Goal: Transaction & Acquisition: Purchase product/service

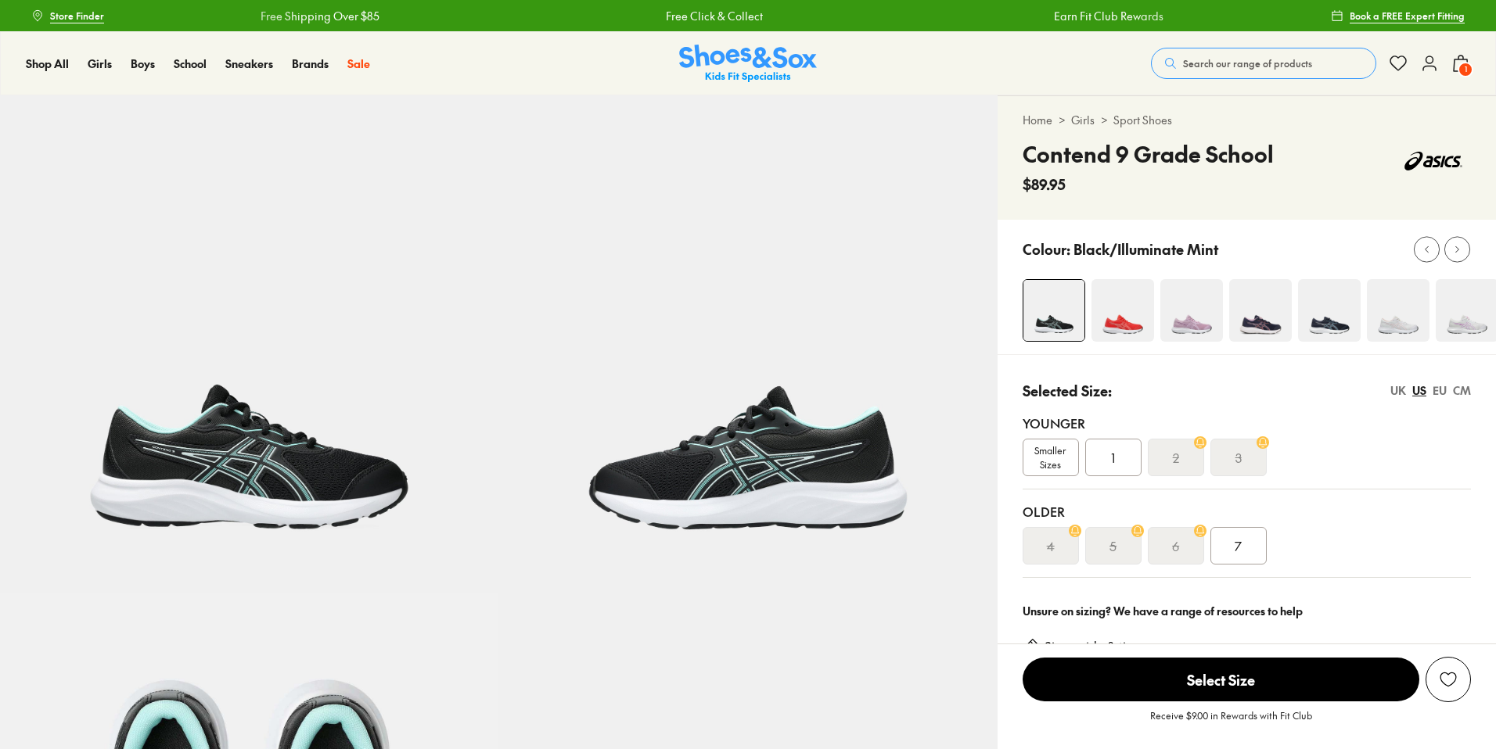
select select "*"
click at [1460, 70] on span "1" at bounding box center [1465, 70] width 16 height 16
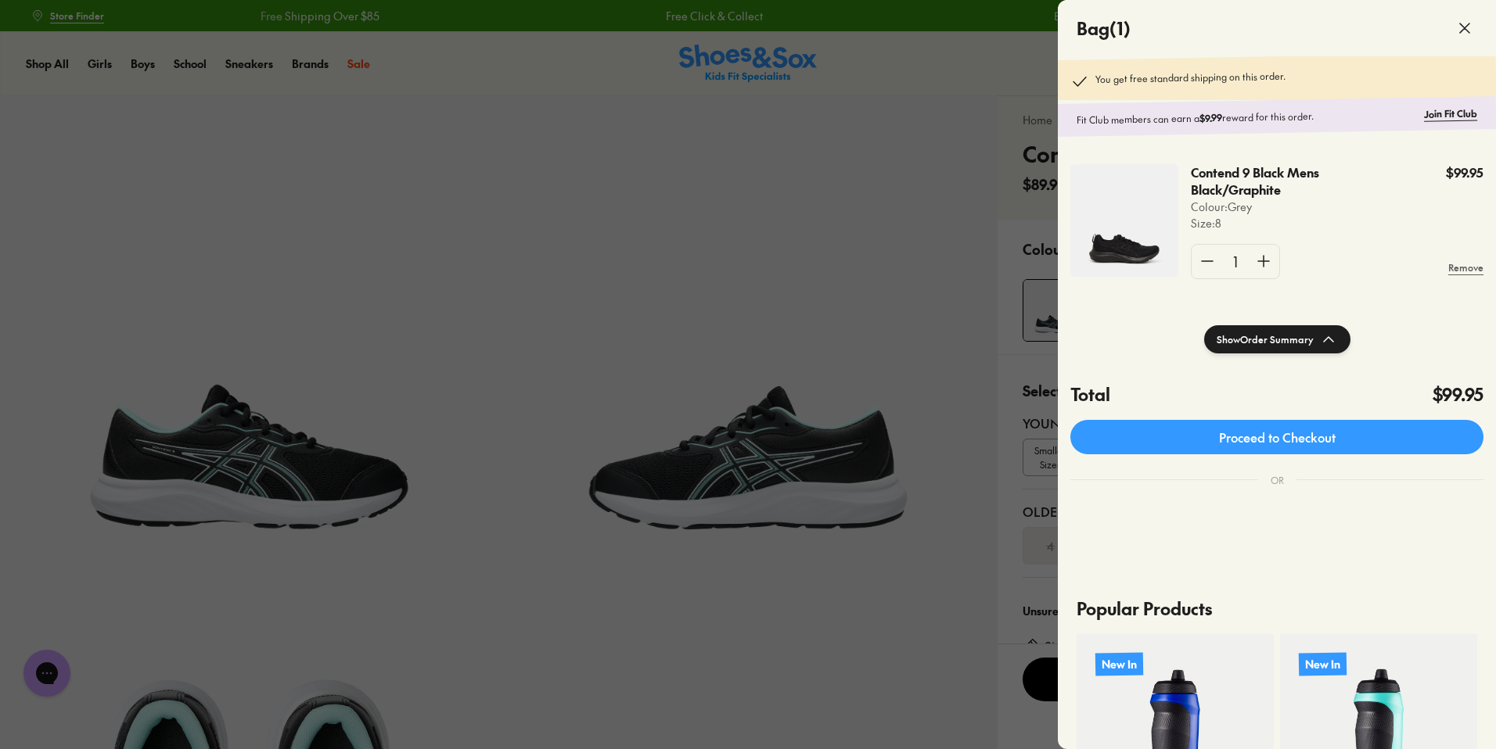
click at [1463, 34] on icon at bounding box center [1464, 28] width 19 height 19
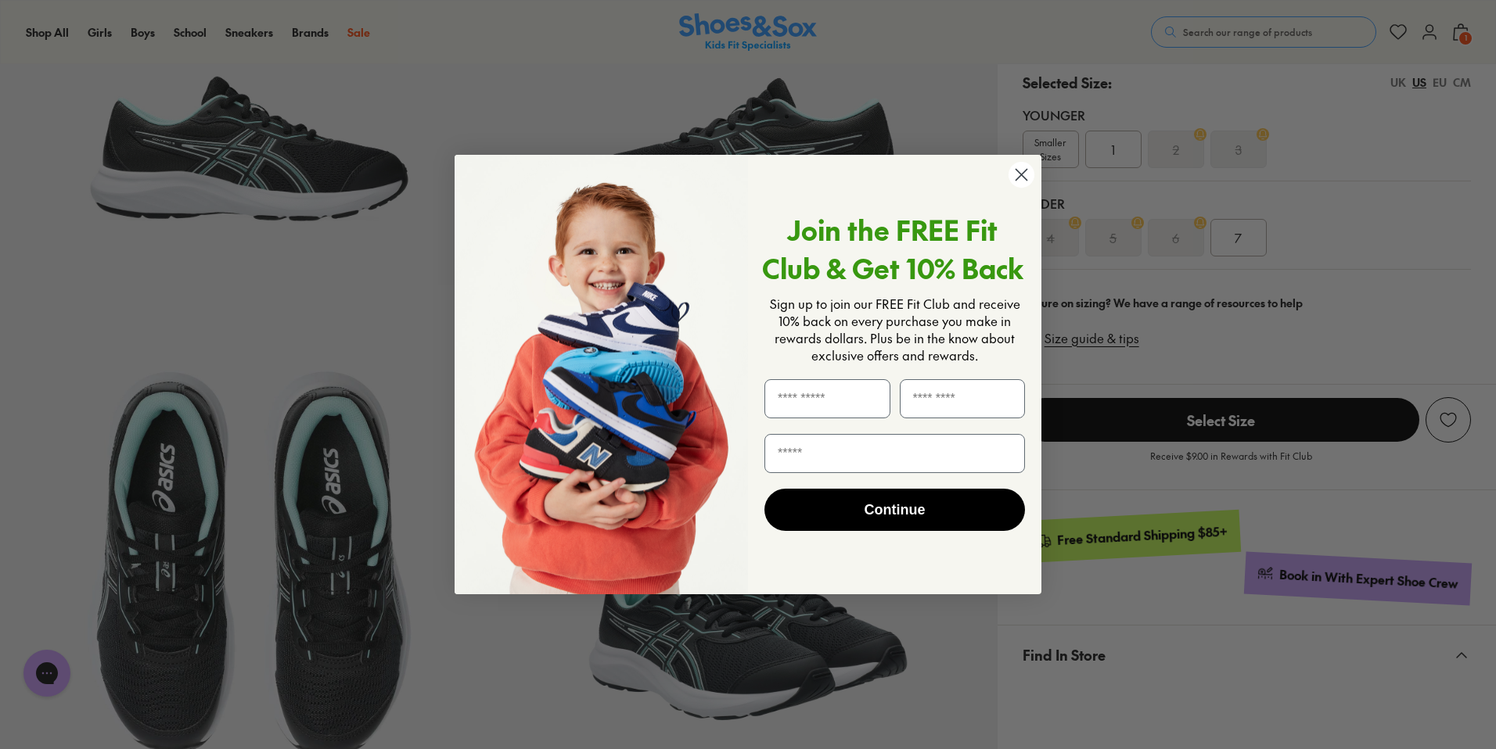
scroll to position [297, 0]
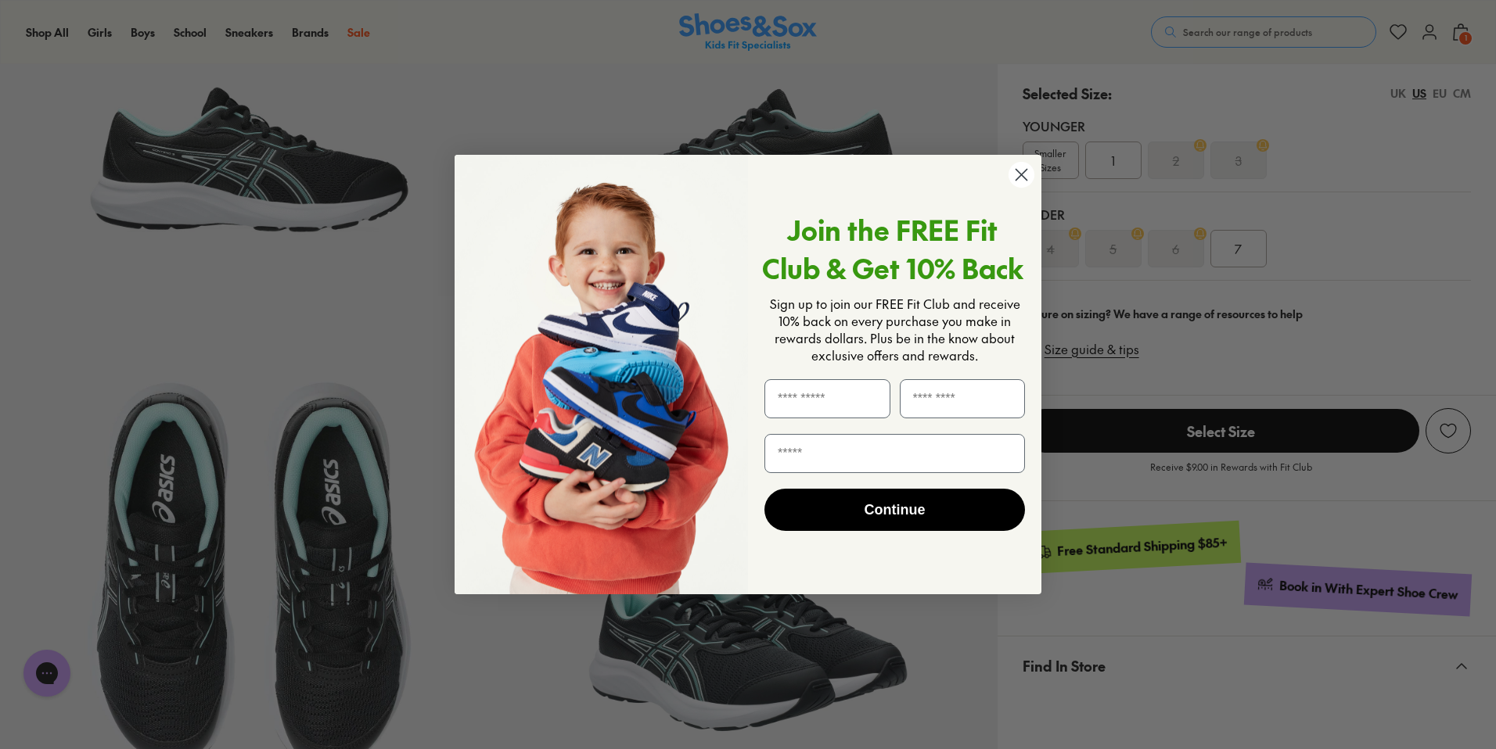
click at [1029, 178] on circle "Close dialog" at bounding box center [1021, 175] width 26 height 26
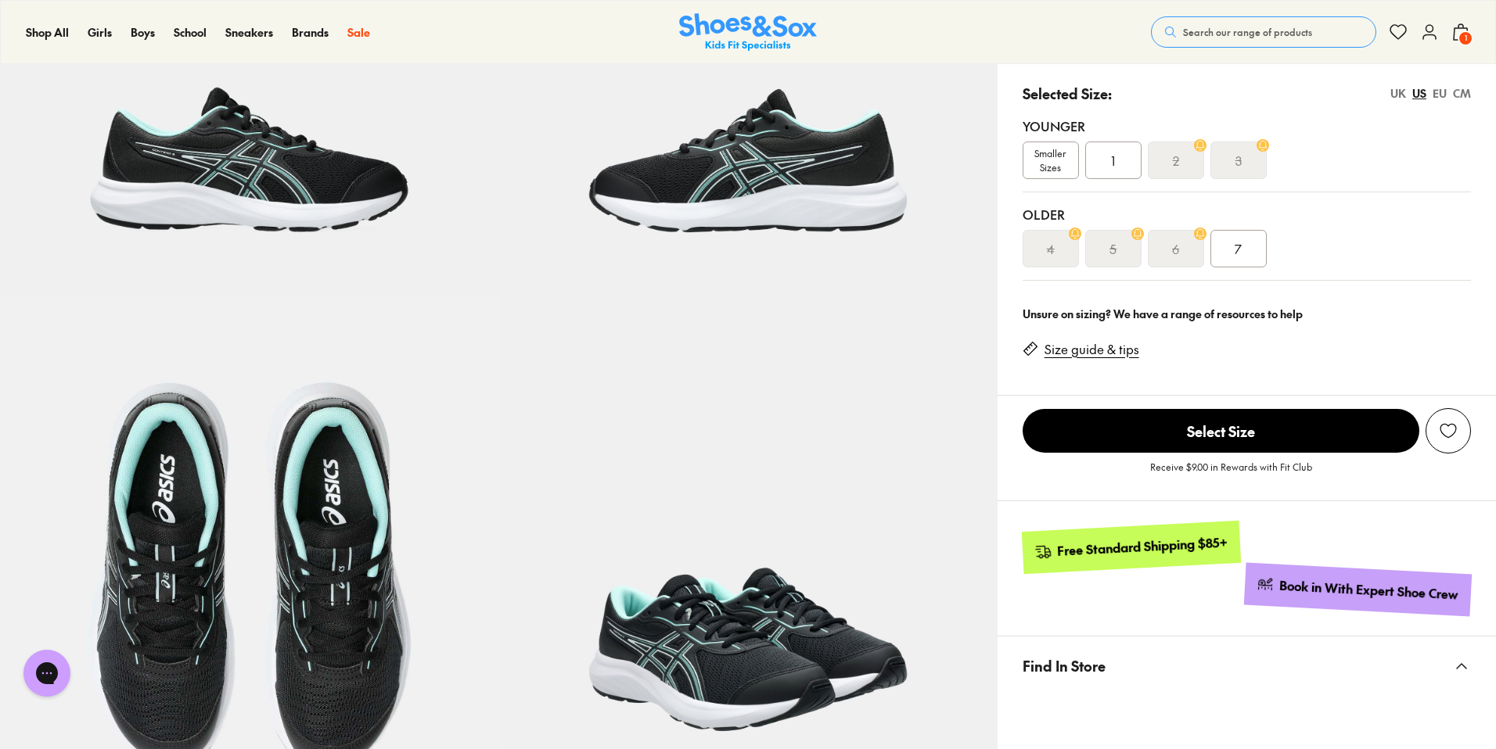
click at [1437, 38] on icon at bounding box center [1429, 32] width 19 height 19
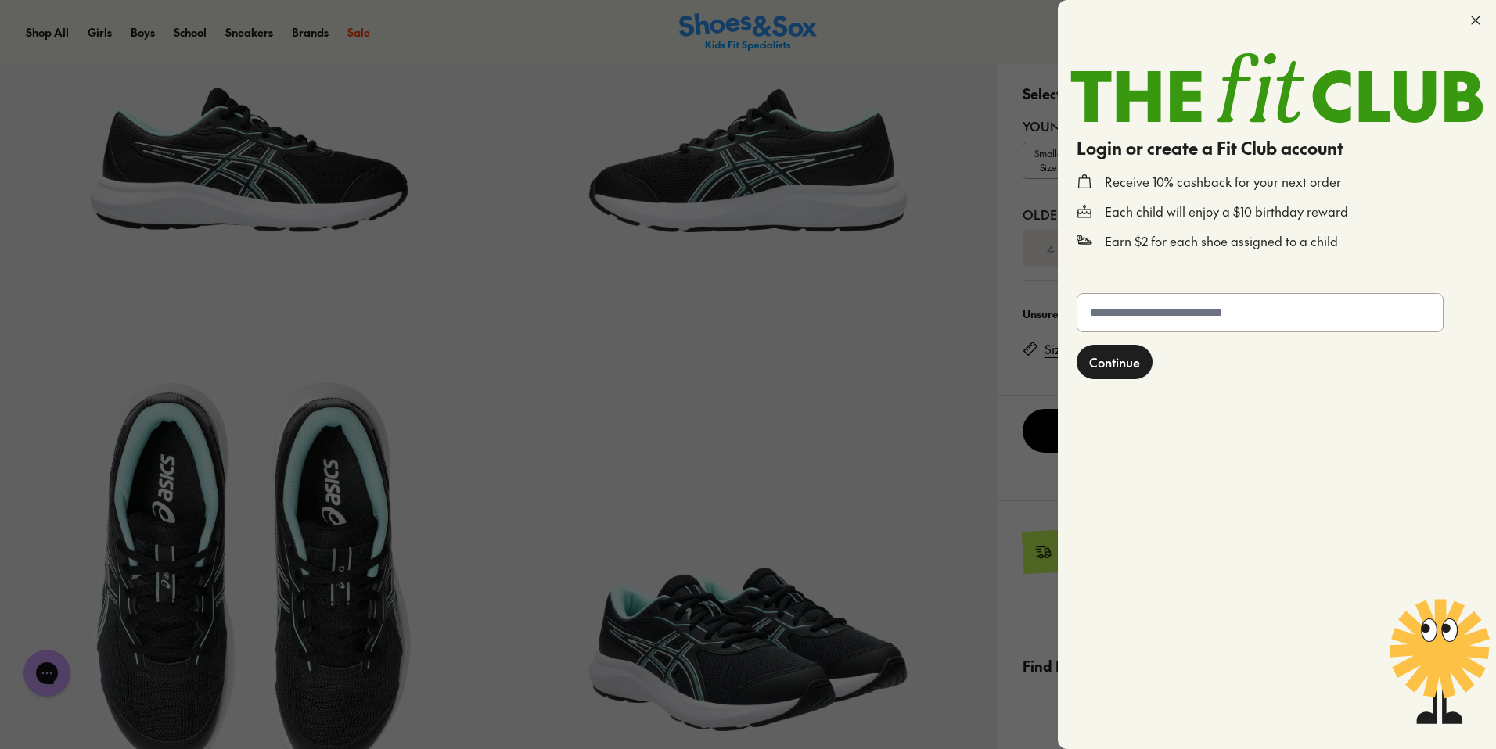
click at [1476, 16] on icon at bounding box center [1475, 21] width 16 height 16
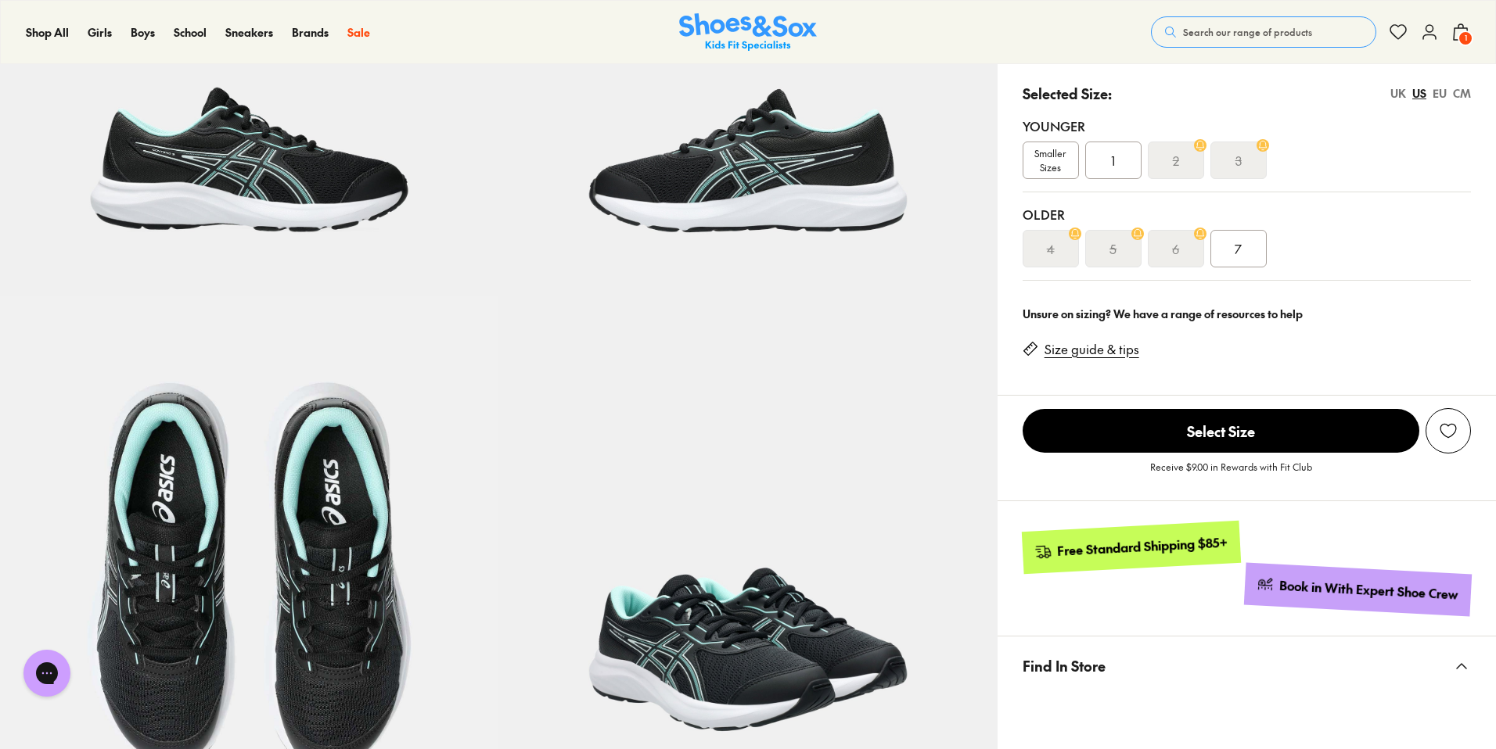
click at [1429, 29] on icon at bounding box center [1429, 32] width 19 height 19
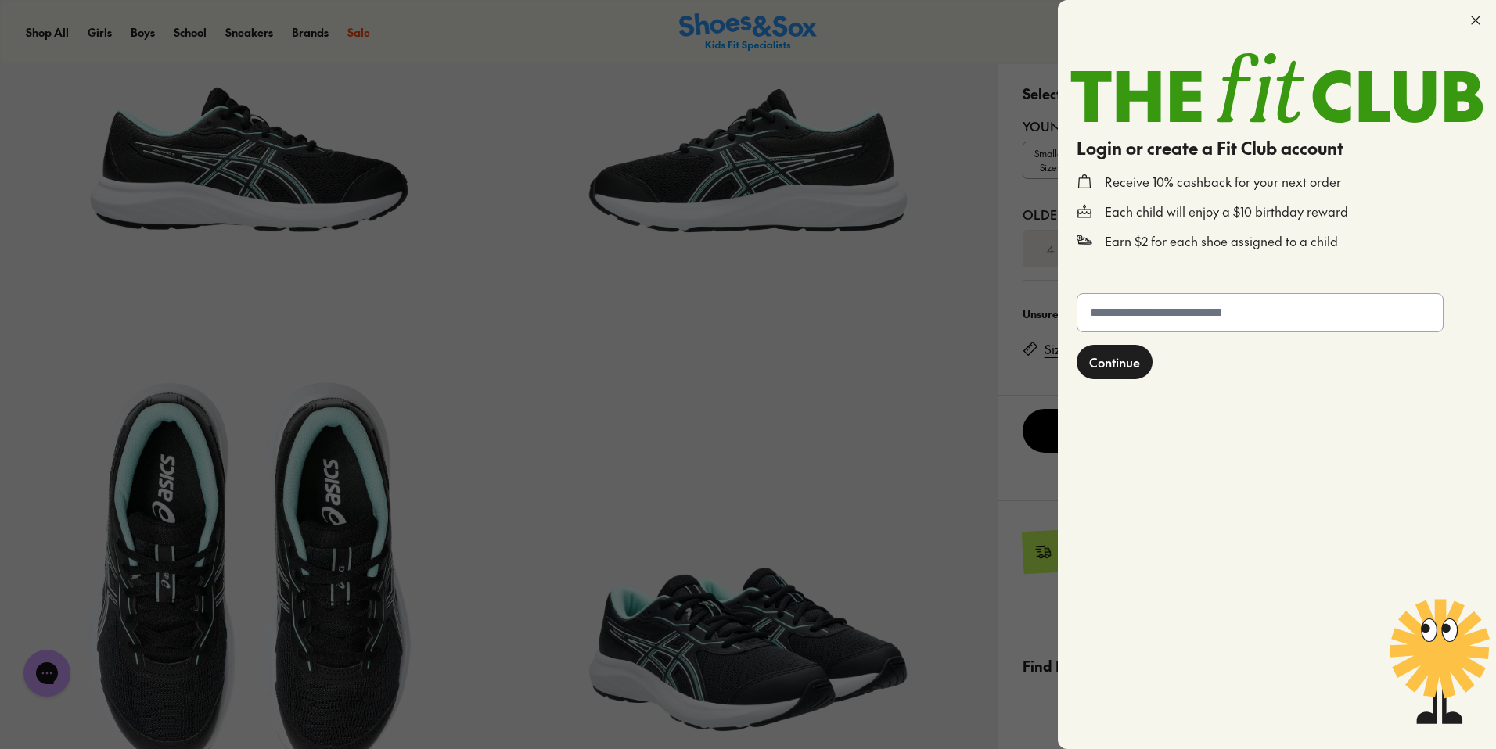
click at [1173, 317] on input "text" at bounding box center [1259, 313] width 365 height 38
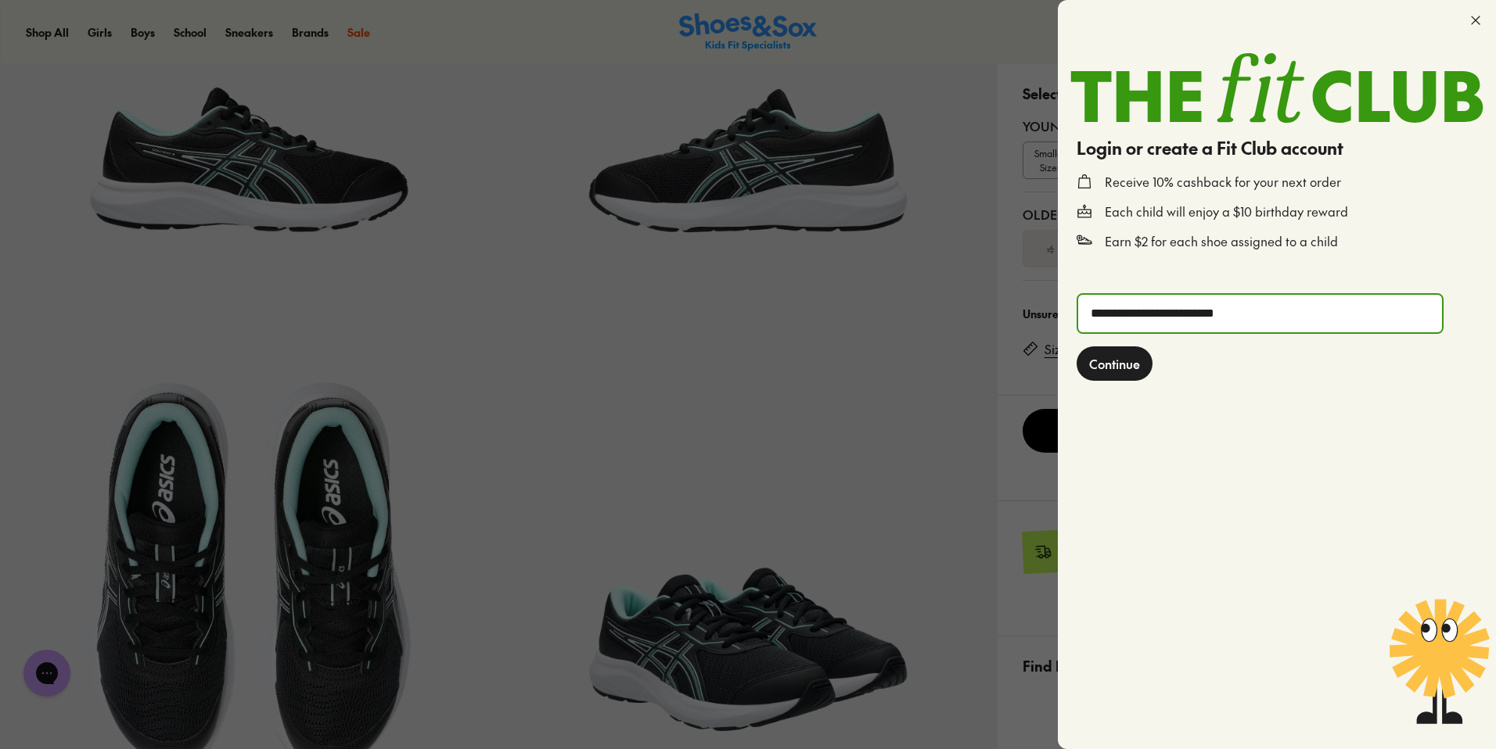
type input "**********"
click at [1137, 372] on span "Continue" at bounding box center [1114, 363] width 51 height 19
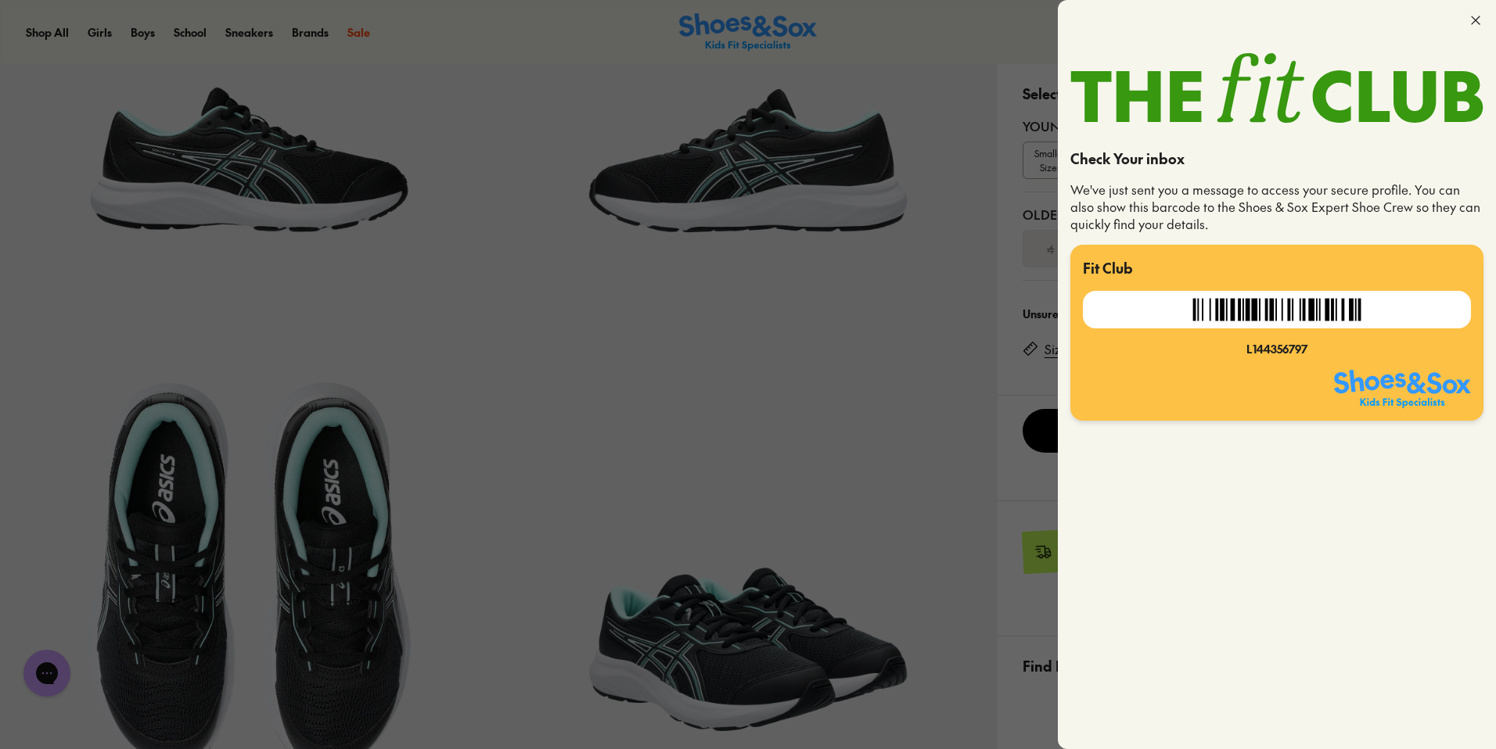
click at [1471, 20] on icon at bounding box center [1475, 21] width 16 height 16
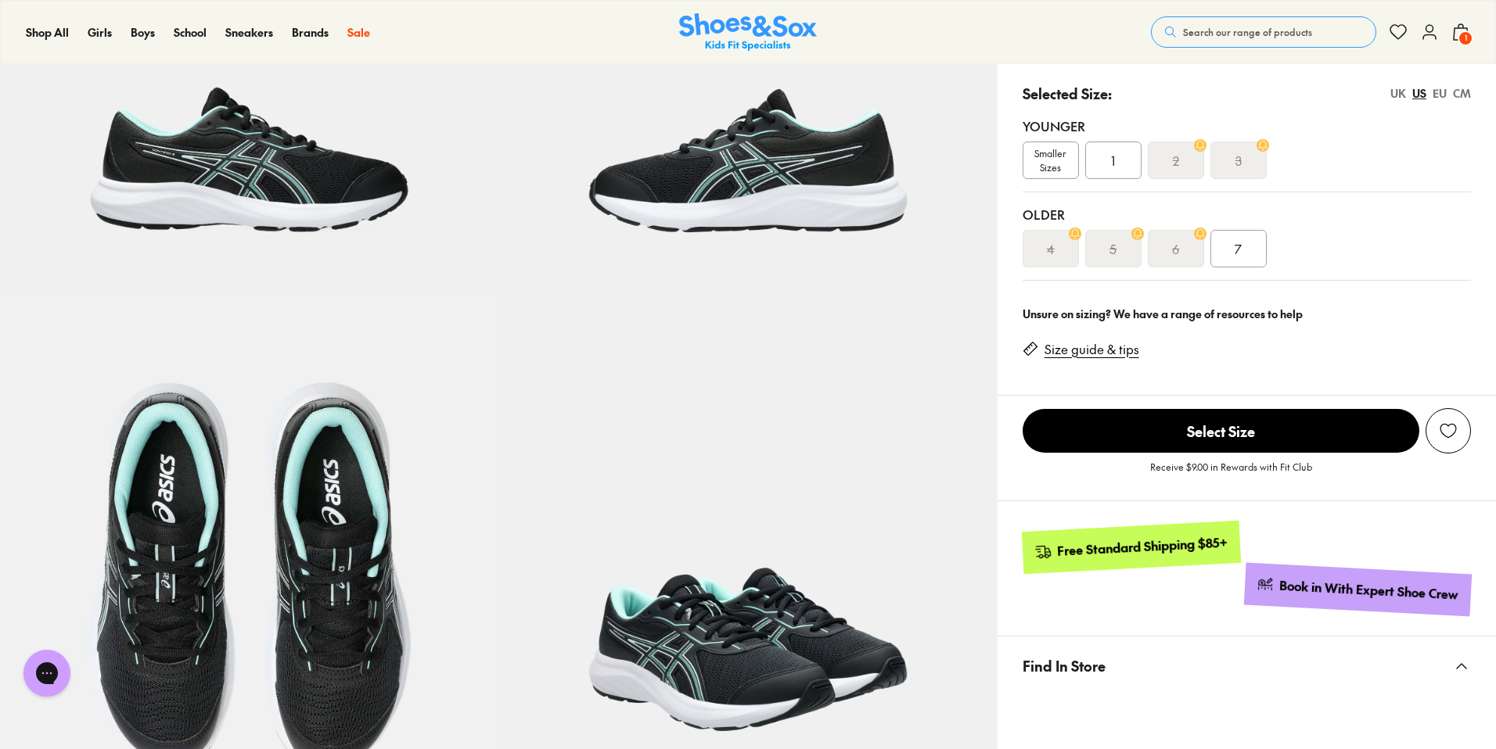
click at [1458, 39] on span "1" at bounding box center [1465, 39] width 16 height 16
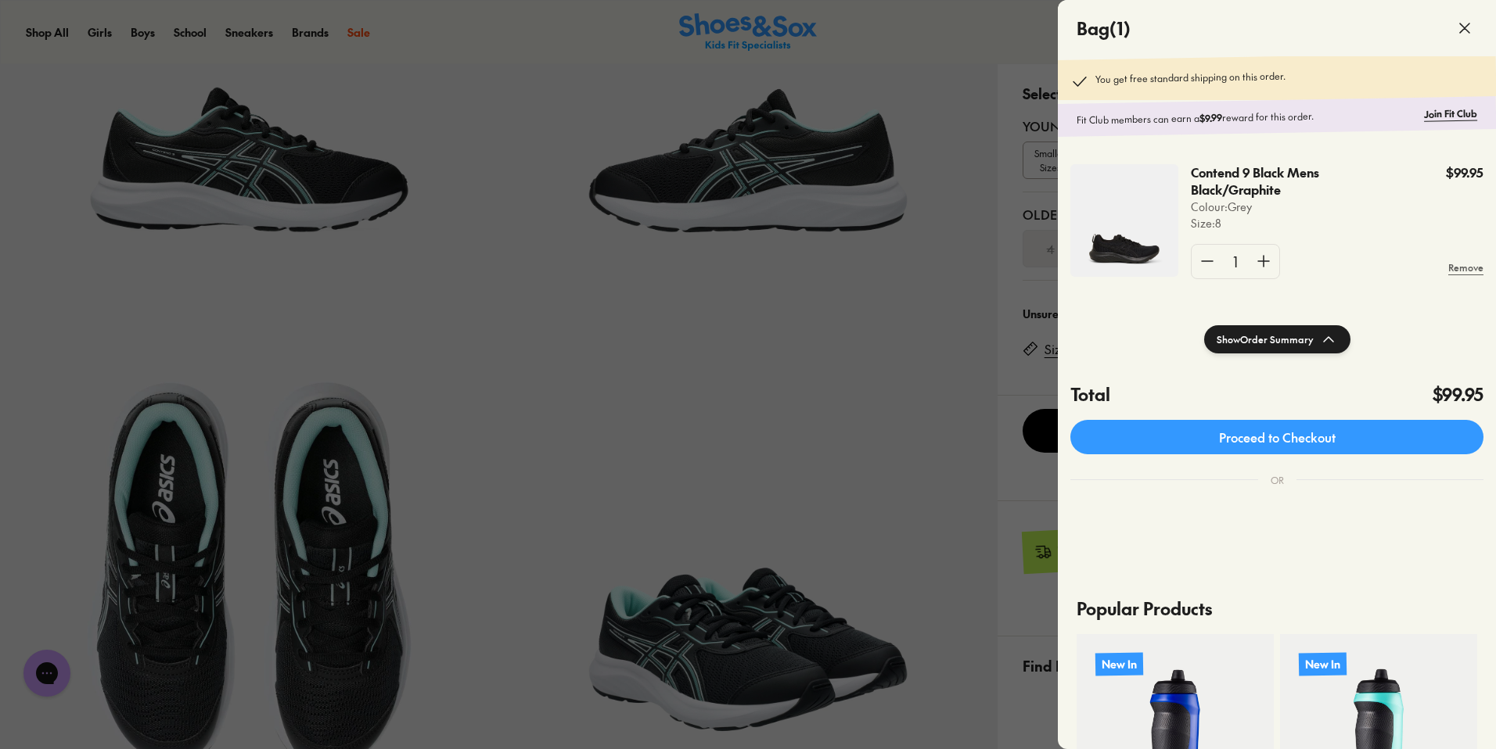
click at [770, 391] on div at bounding box center [748, 374] width 1496 height 749
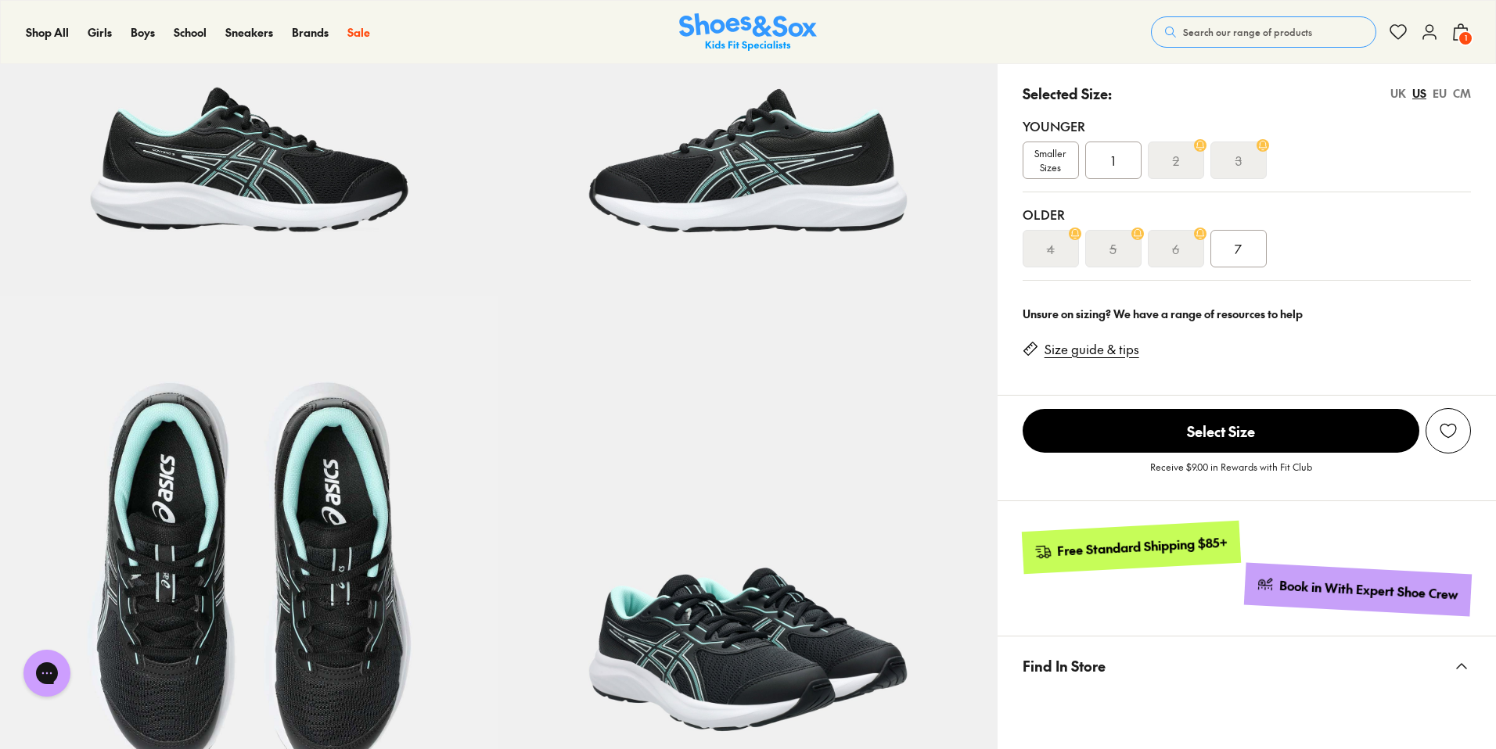
click at [1107, 161] on div "1" at bounding box center [1113, 161] width 56 height 38
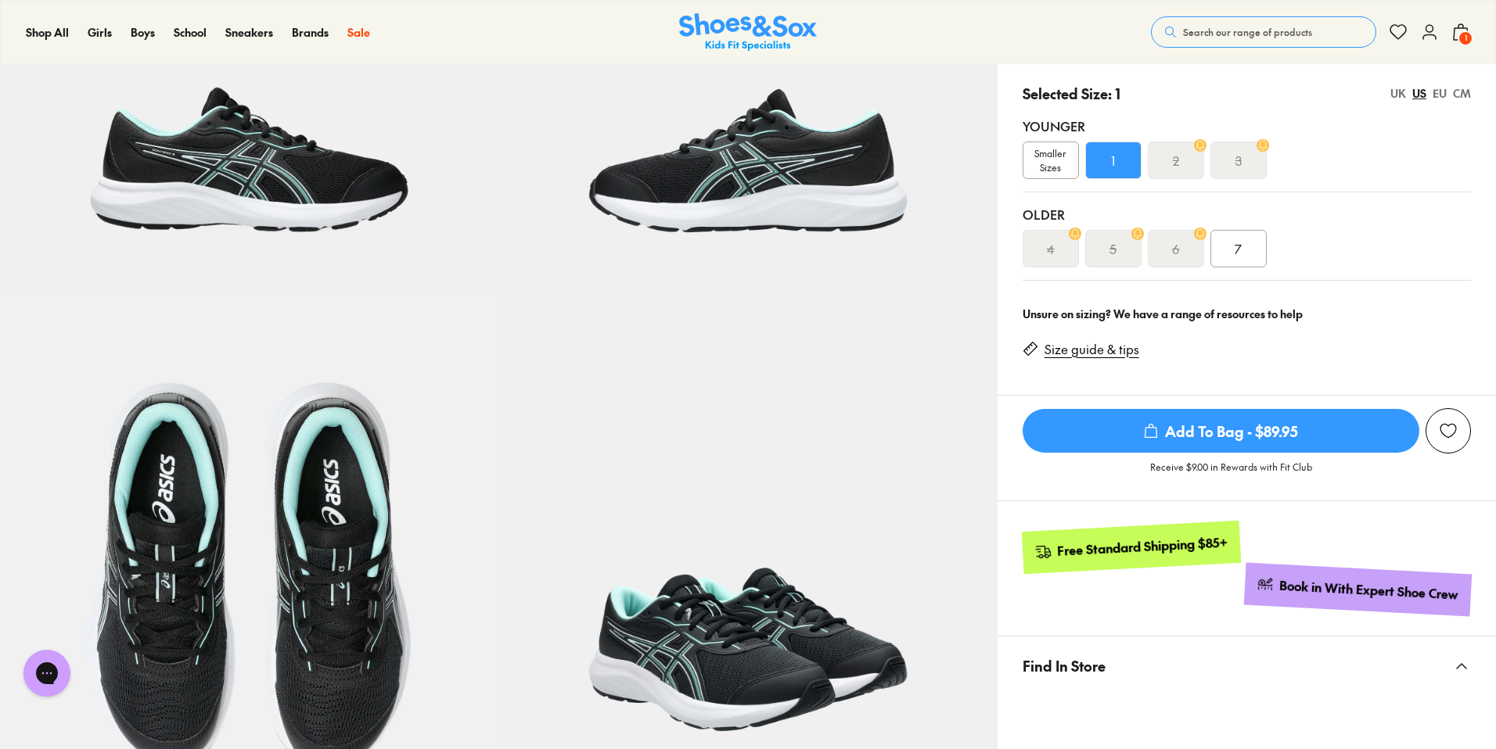
click at [1222, 439] on span "Add To Bag - $89.95" at bounding box center [1220, 431] width 397 height 44
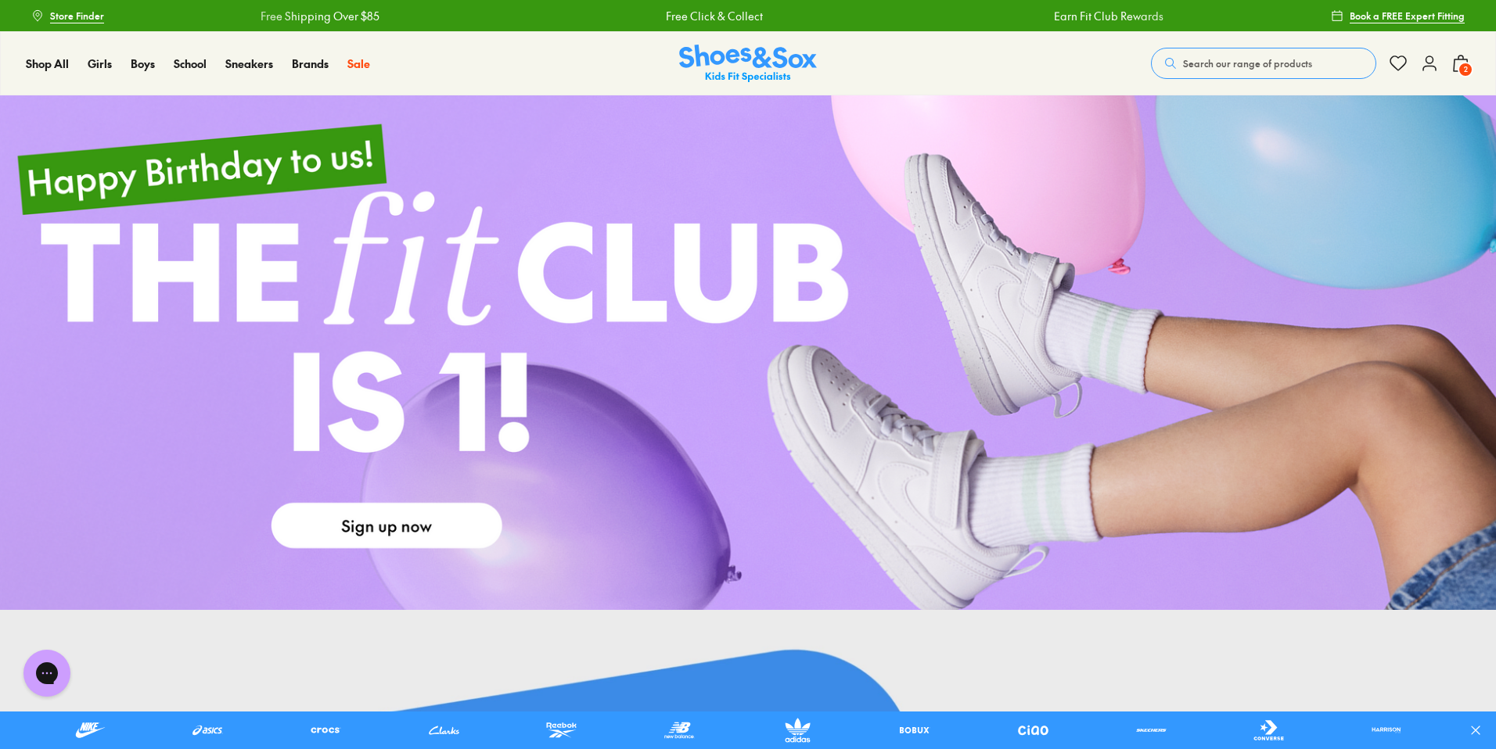
click at [1466, 59] on use at bounding box center [1460, 64] width 14 height 16
